Goal: Information Seeking & Learning: Learn about a topic

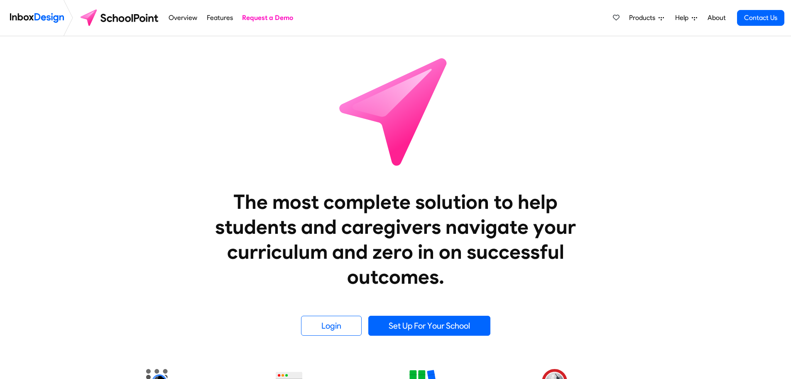
scroll to position [748, 0]
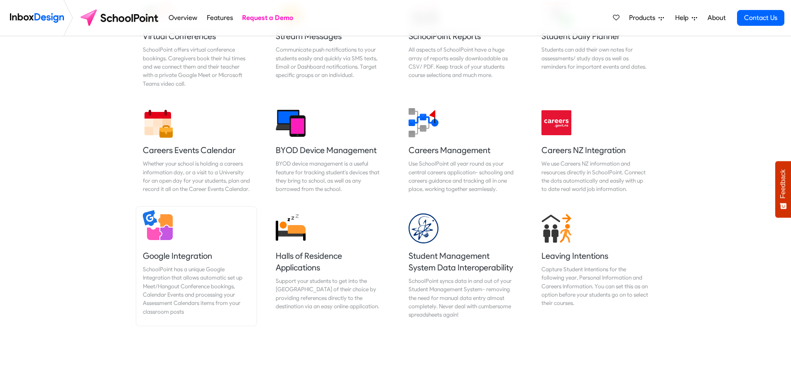
click at [190, 272] on div "SchoolPoint has a unique Google Integration that allows automatic set up Meet/H…" at bounding box center [196, 290] width 107 height 51
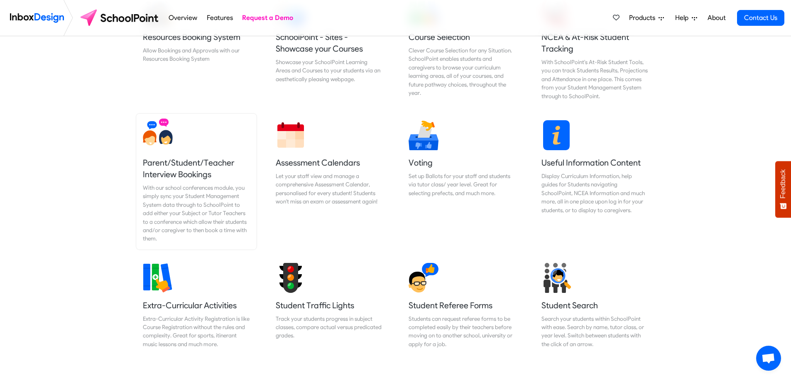
scroll to position [291, 0]
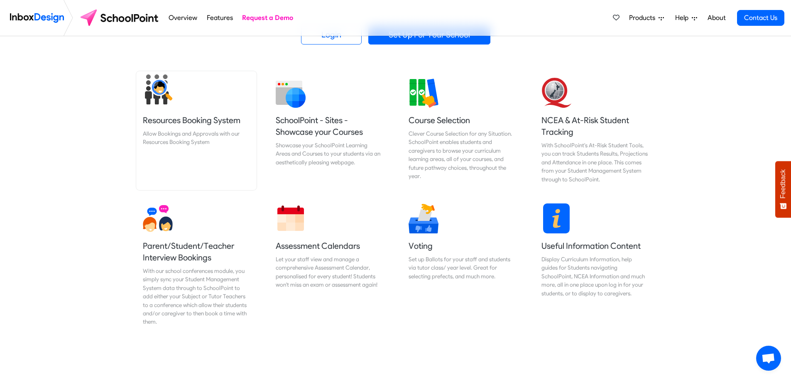
click at [175, 128] on link "Resources Booking System Allow Bookings and Approvals with our Resources Bookin…" at bounding box center [196, 130] width 120 height 119
